Goal: Task Accomplishment & Management: Use online tool/utility

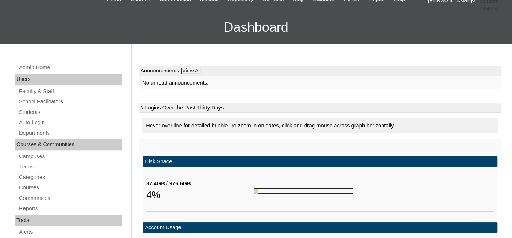
scroll to position [64, 0]
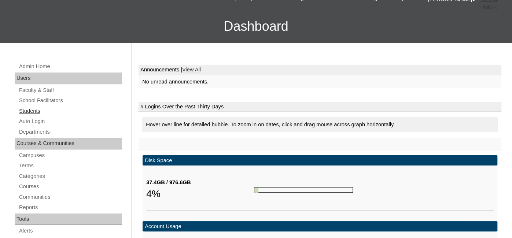
click at [37, 110] on link "Students" at bounding box center [70, 111] width 104 height 9
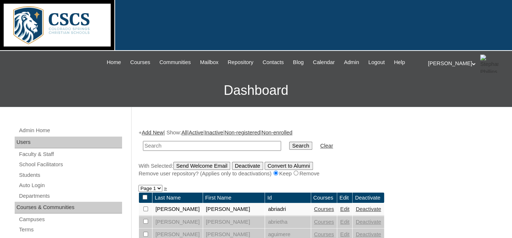
click at [157, 147] on input "text" at bounding box center [212, 146] width 138 height 10
type input "young"
click at [289, 142] on input "Search" at bounding box center [300, 146] width 23 height 8
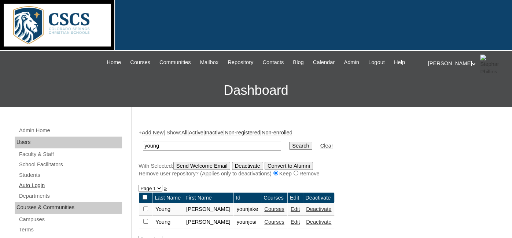
click at [21, 183] on link "Auto Login" at bounding box center [70, 185] width 104 height 9
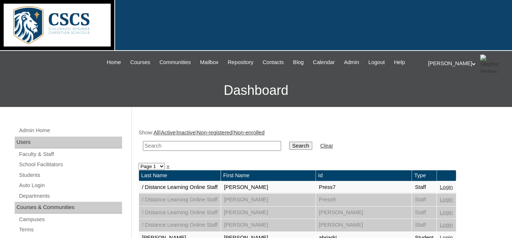
click at [194, 147] on input "text" at bounding box center [212, 146] width 138 height 10
type input "young"
click at [289, 142] on input "Search" at bounding box center [300, 146] width 23 height 8
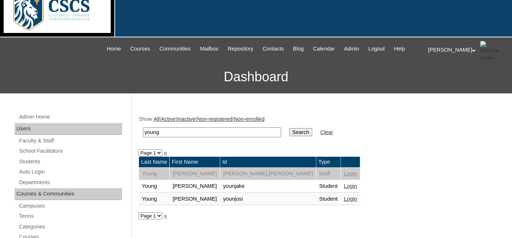
scroll to position [25, 0]
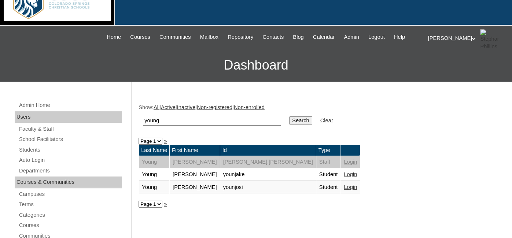
click at [344, 184] on link "Login" at bounding box center [350, 187] width 13 height 6
